Goal: Task Accomplishment & Management: Manage account settings

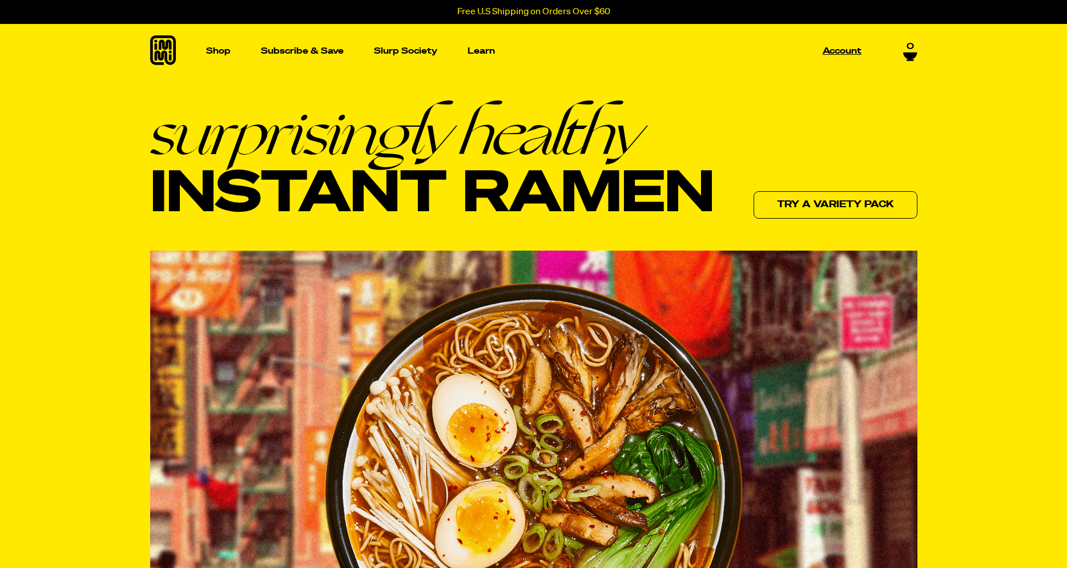
click at [848, 50] on p "Account" at bounding box center [842, 51] width 39 height 9
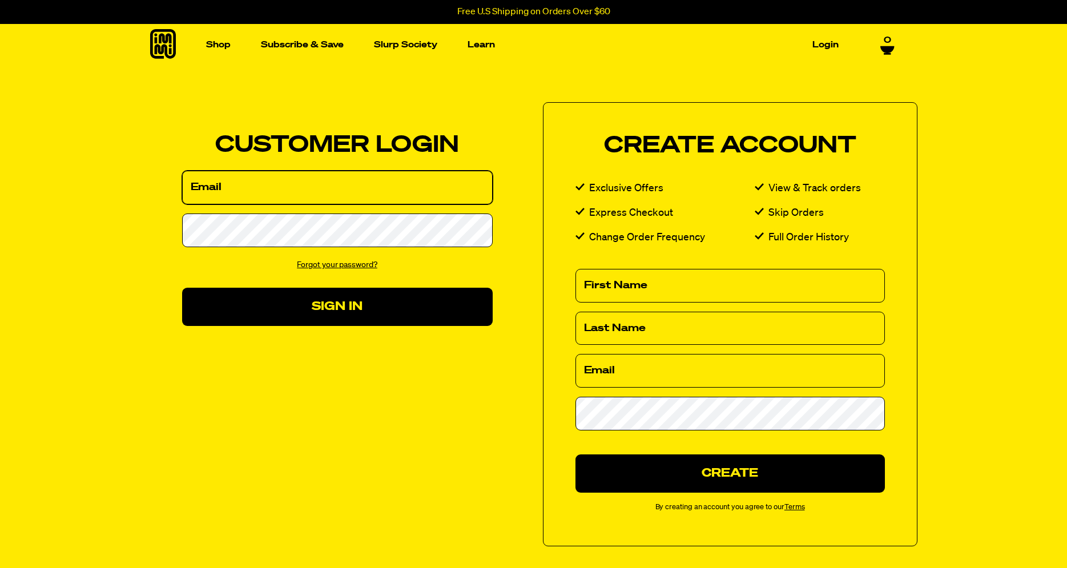
click at [223, 188] on input "Email" at bounding box center [337, 188] width 311 height 34
type input "[EMAIL_ADDRESS][DOMAIN_NAME]"
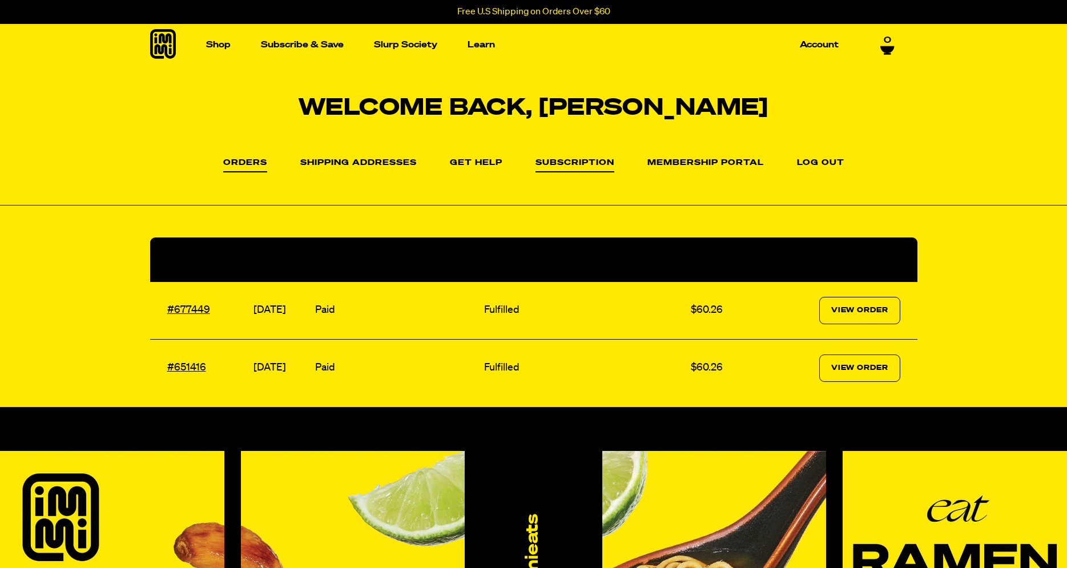
click at [604, 162] on link "Subscription" at bounding box center [574, 166] width 79 height 14
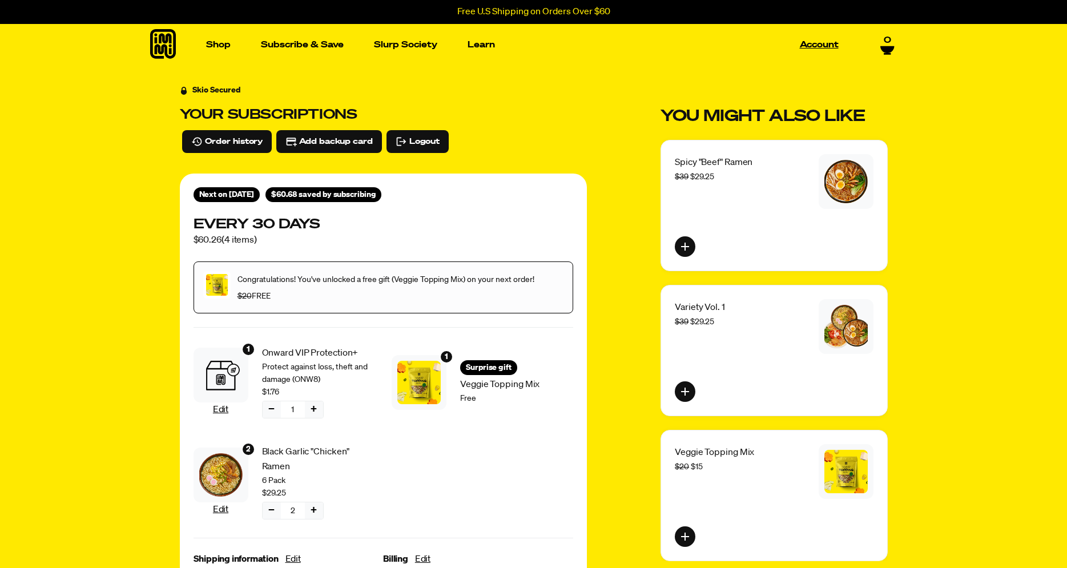
click at [825, 43] on link "Account" at bounding box center [819, 45] width 48 height 18
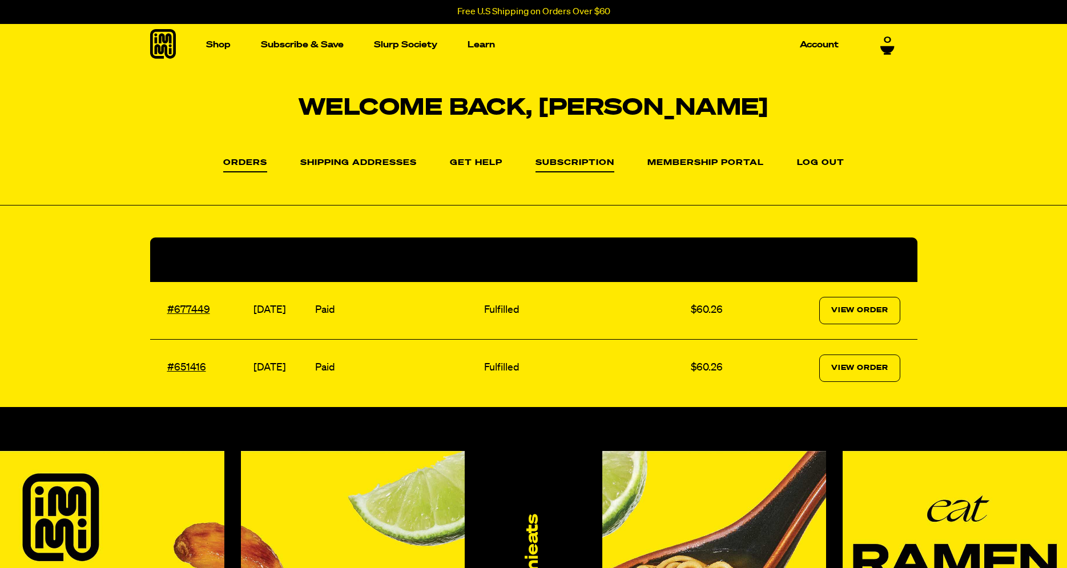
click at [569, 162] on link "Subscription" at bounding box center [574, 166] width 79 height 14
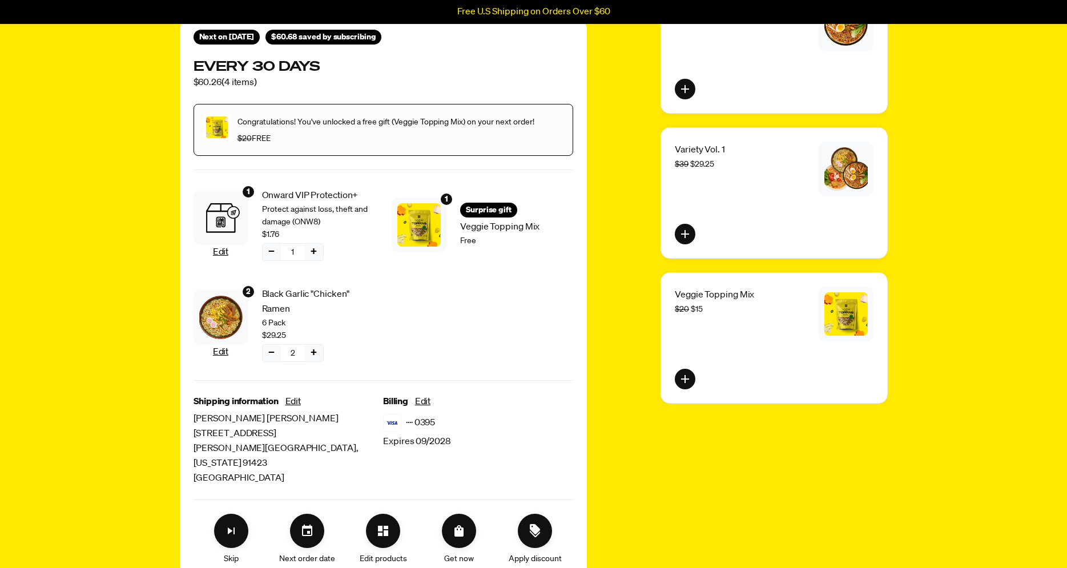
scroll to position [315, 0]
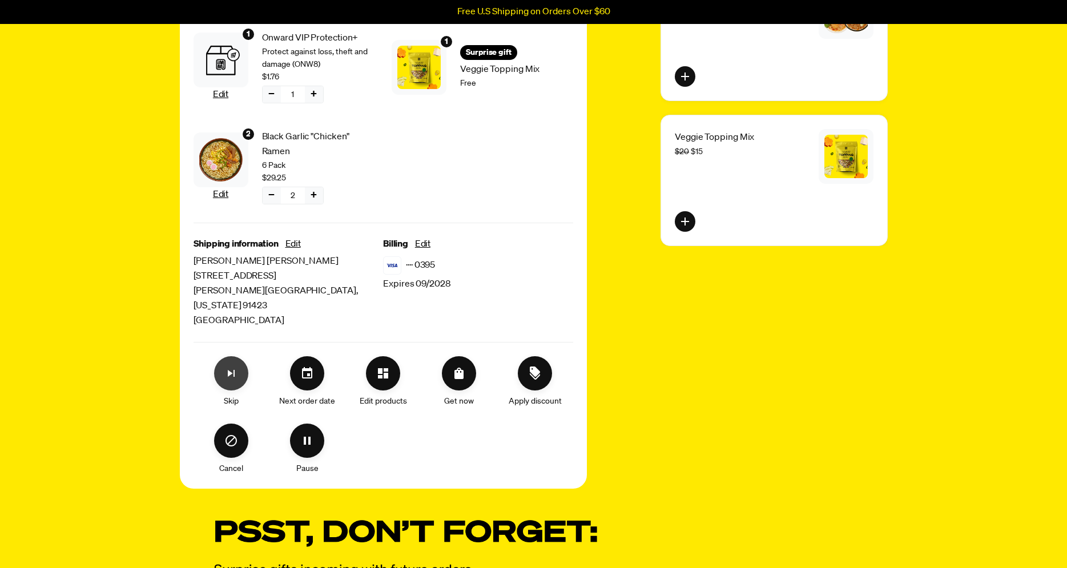
click at [232, 366] on icon "Skip subscription" at bounding box center [231, 373] width 14 height 14
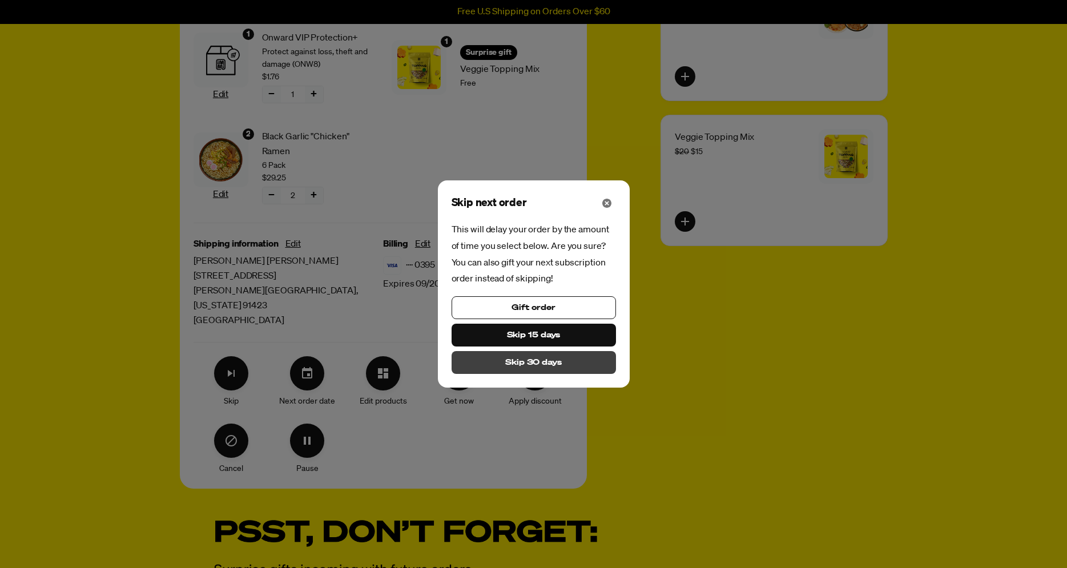
click at [563, 361] on button "Skip 30 days" at bounding box center [534, 362] width 164 height 23
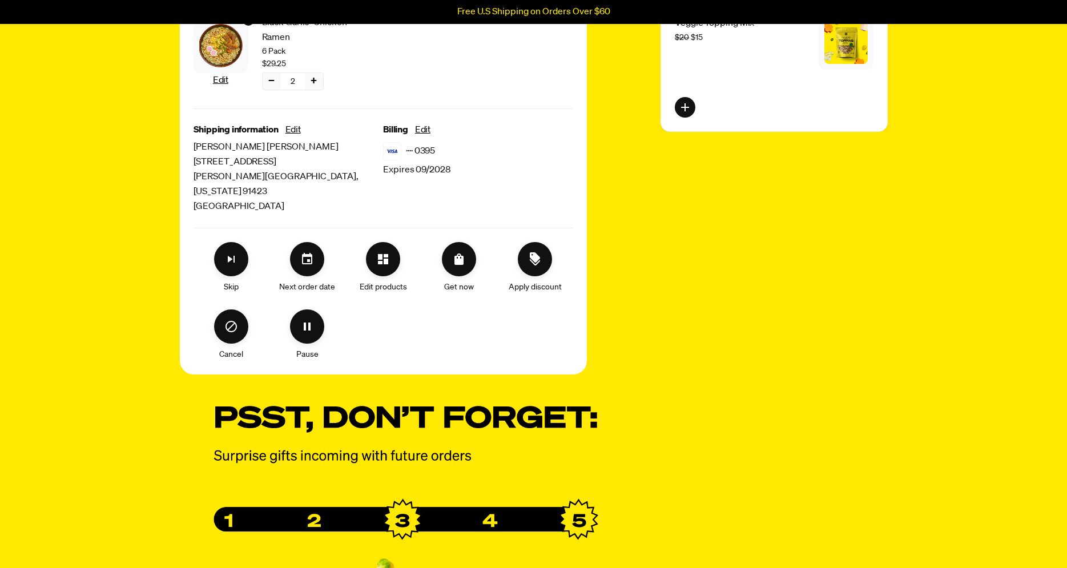
scroll to position [473, 0]
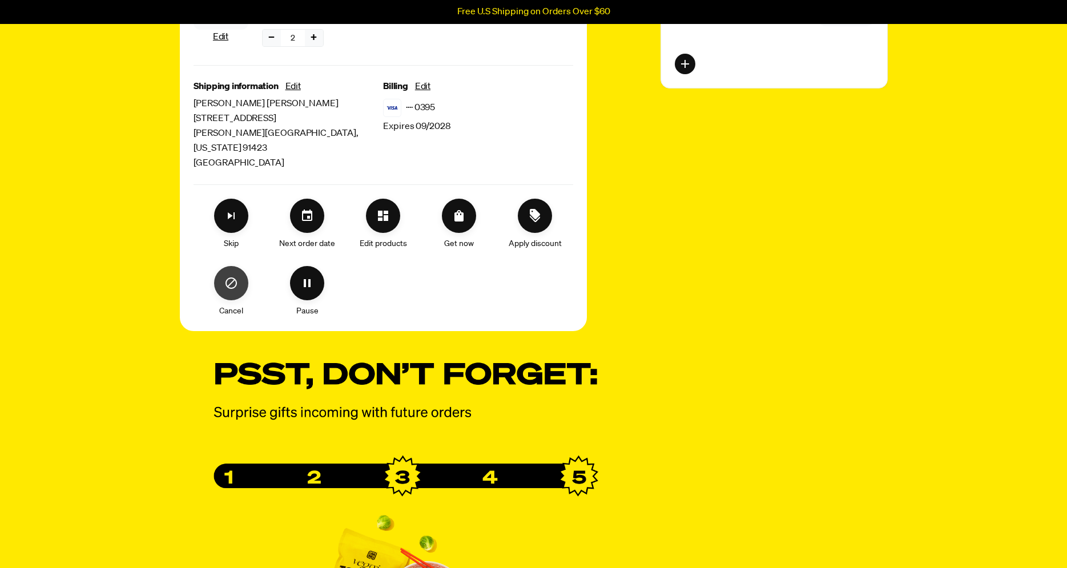
click at [241, 283] on button "Cancel" at bounding box center [231, 283] width 34 height 34
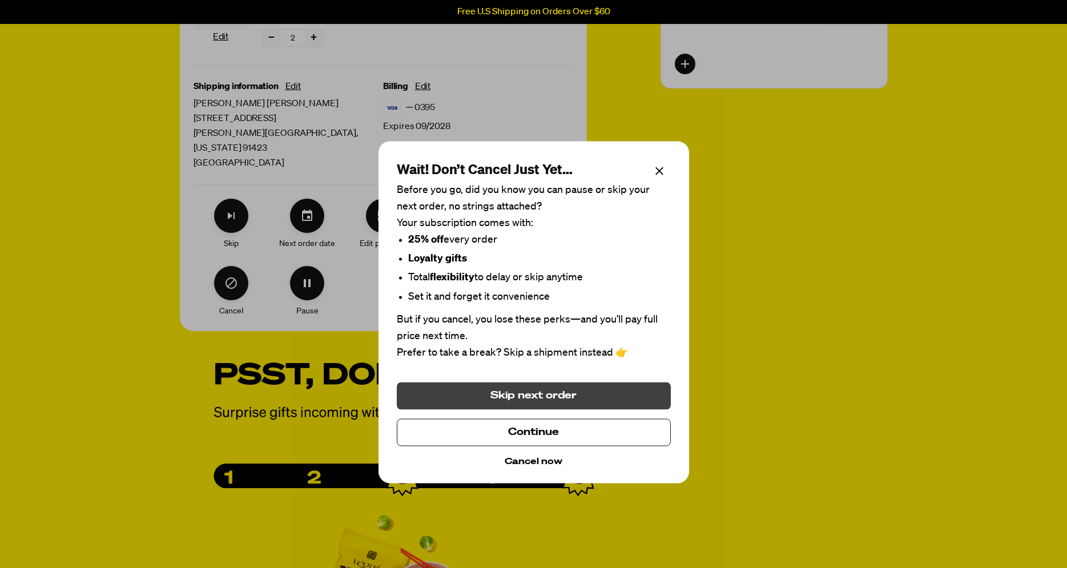
click at [502, 402] on span "Skip next order" at bounding box center [533, 395] width 87 height 13
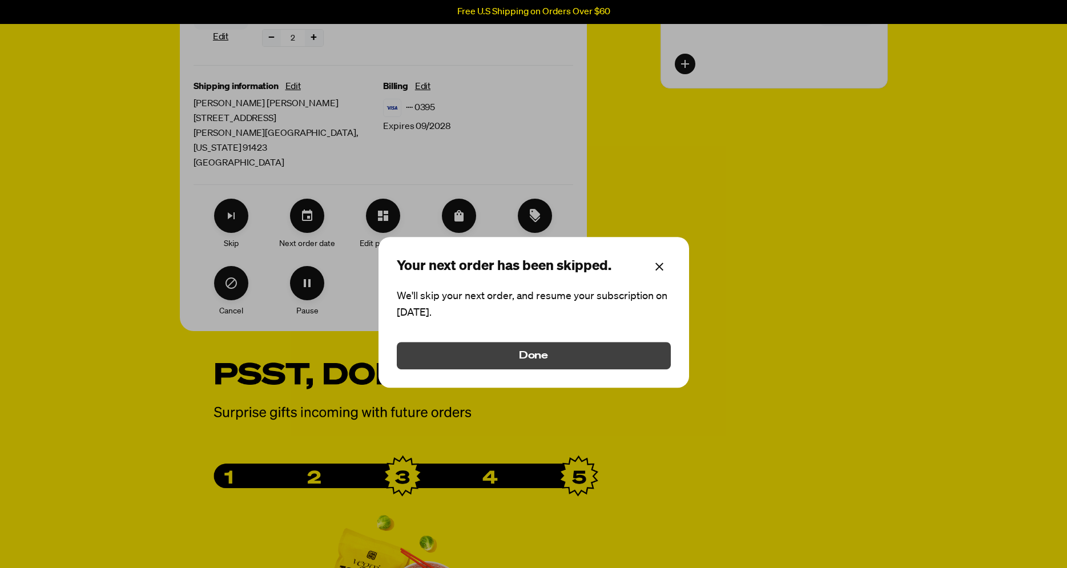
click at [482, 354] on button "Done" at bounding box center [534, 355] width 274 height 27
